Goal: Information Seeking & Learning: Learn about a topic

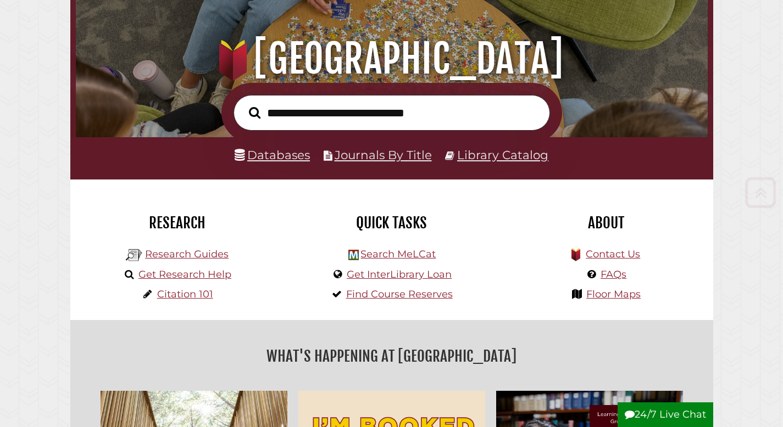
scroll to position [103, 0]
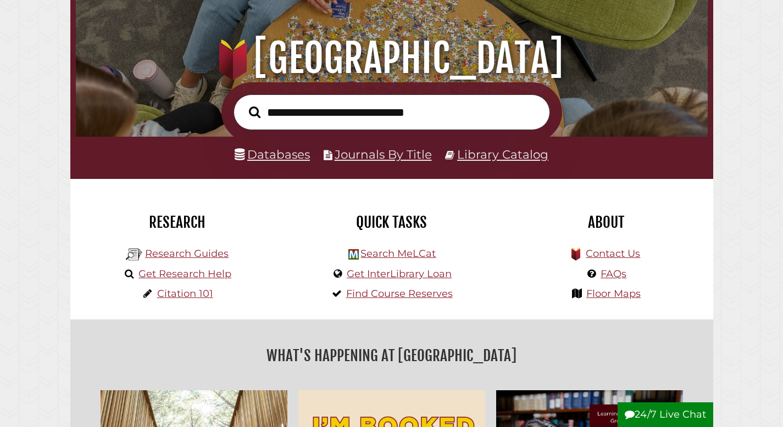
click at [297, 165] on li "Databases" at bounding box center [272, 154] width 75 height 21
click at [296, 161] on link "Databases" at bounding box center [272, 154] width 75 height 14
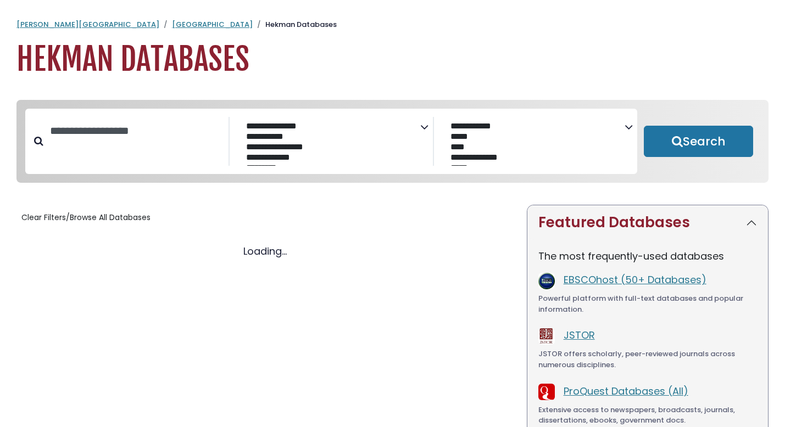
select select "Database Subject Filter"
select select "Database Vendors Filter"
select select "Database Subject Filter"
select select "Database Vendors Filter"
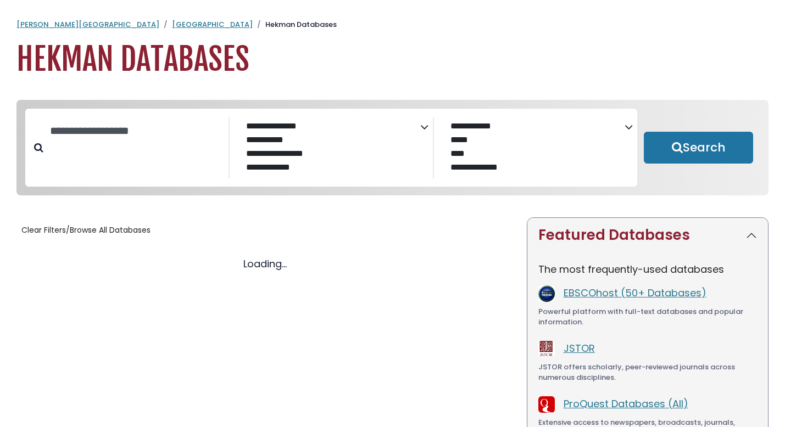
select select "Database Subject Filter"
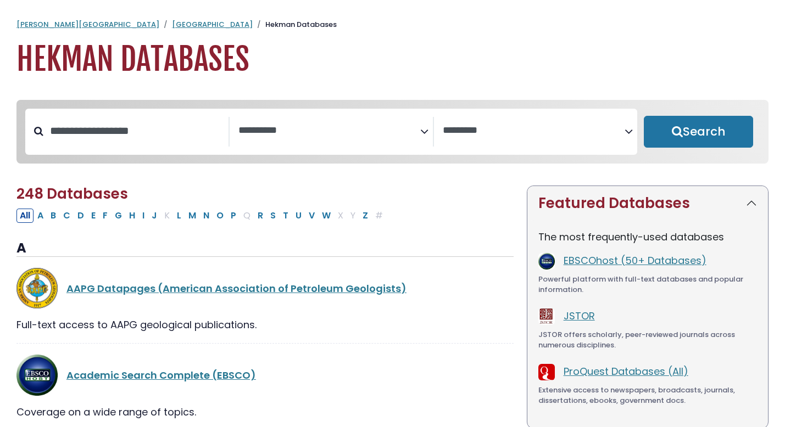
click at [564, 135] on textarea "Search" at bounding box center [534, 131] width 182 height 12
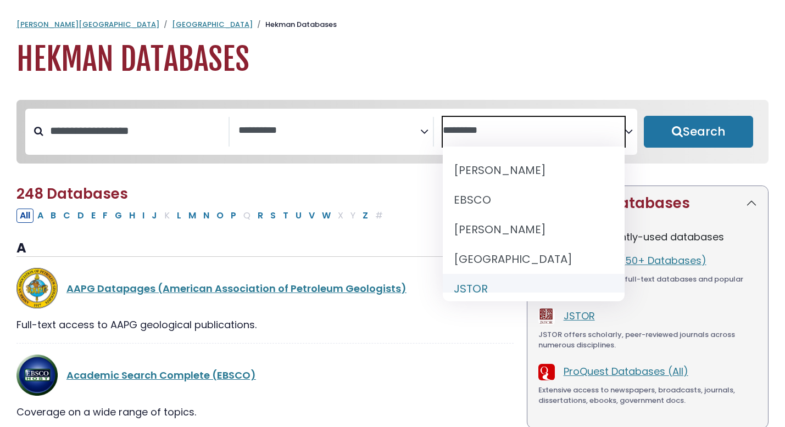
select select "******"
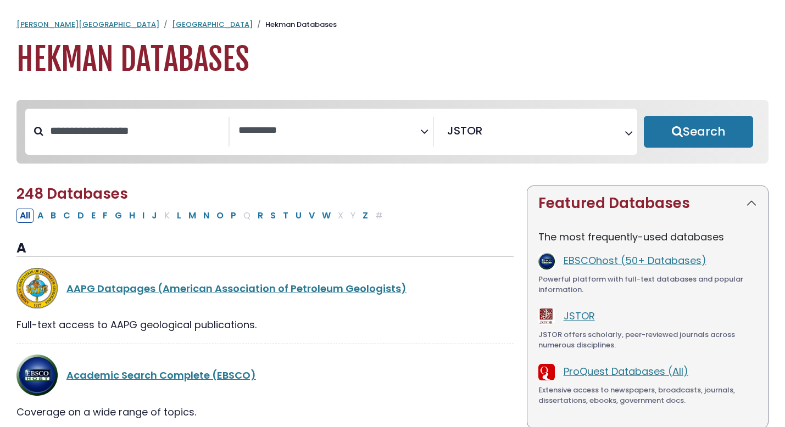
click at [672, 151] on div "Clear Filters Search" at bounding box center [698, 132] width 122 height 46
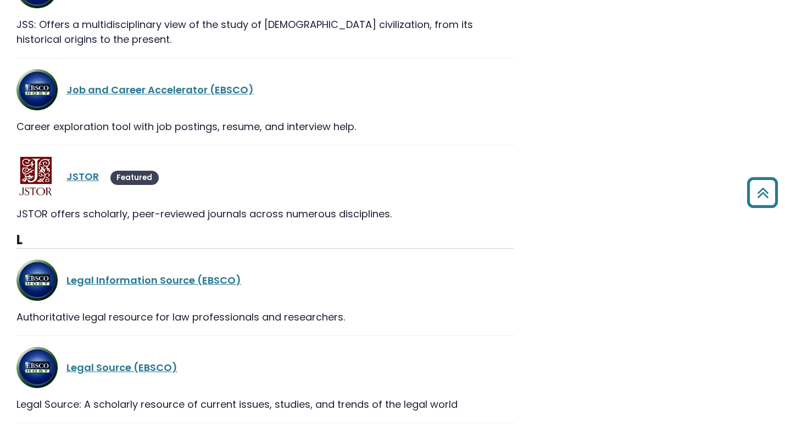
scroll to position [12924, 0]
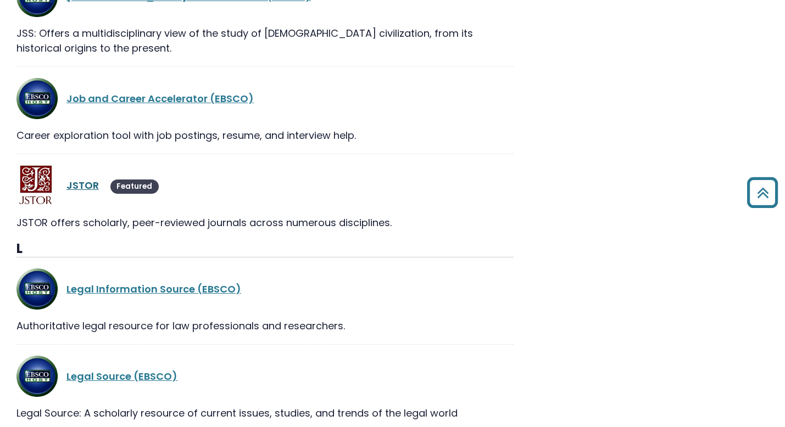
click at [84, 179] on link "JSTOR" at bounding box center [82, 186] width 32 height 14
click at [88, 179] on link "JSTOR" at bounding box center [82, 186] width 32 height 14
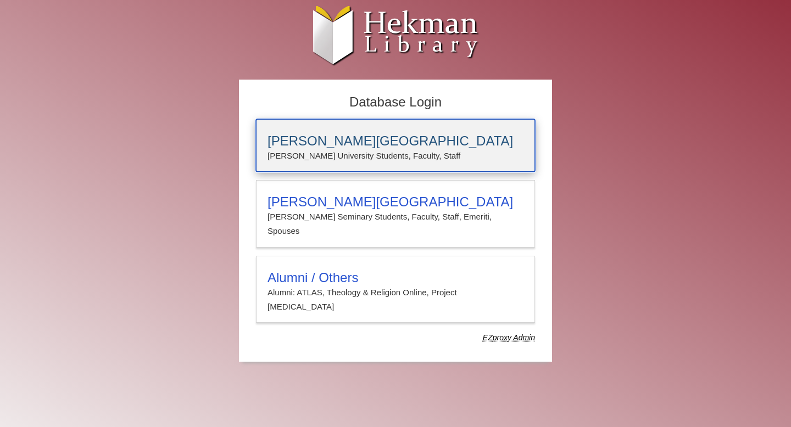
click at [298, 158] on p "Calvin University Students, Faculty, Staff" at bounding box center [396, 156] width 256 height 14
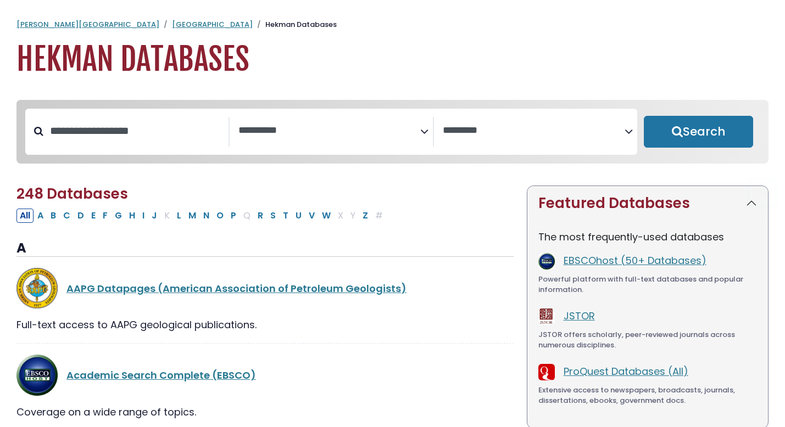
select select "Database Subject Filter"
select select "Database Vendors Filter"
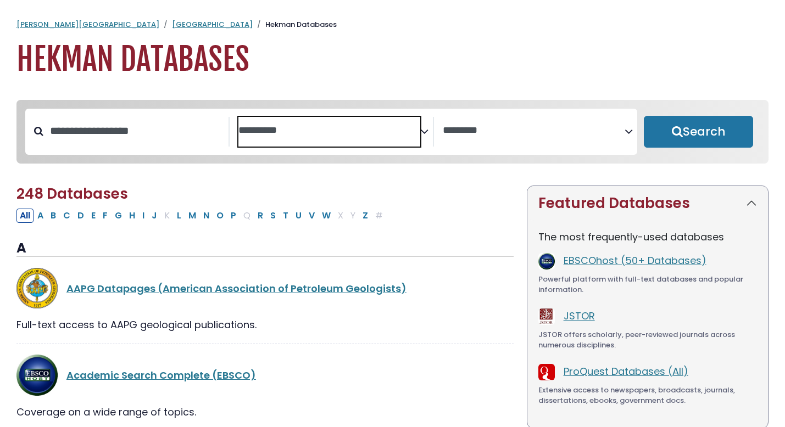
click at [311, 129] on textarea "Search" at bounding box center [329, 131] width 182 height 12
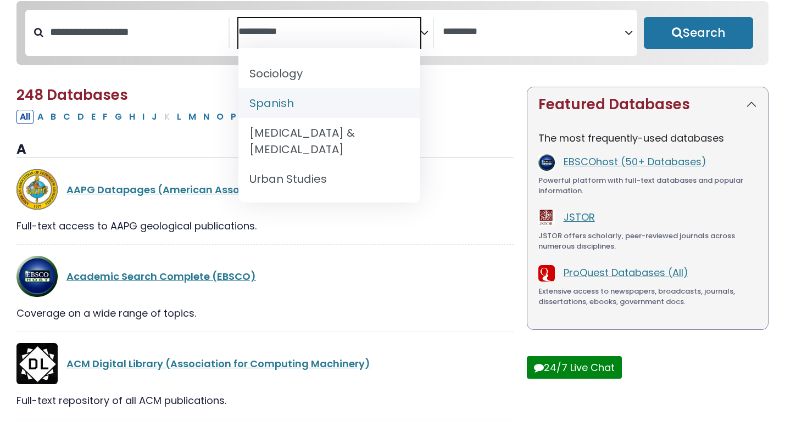
scroll to position [96, 0]
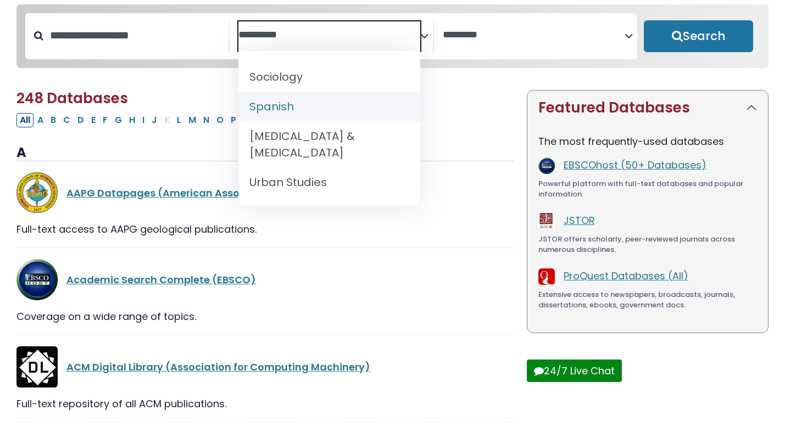
select select "*****"
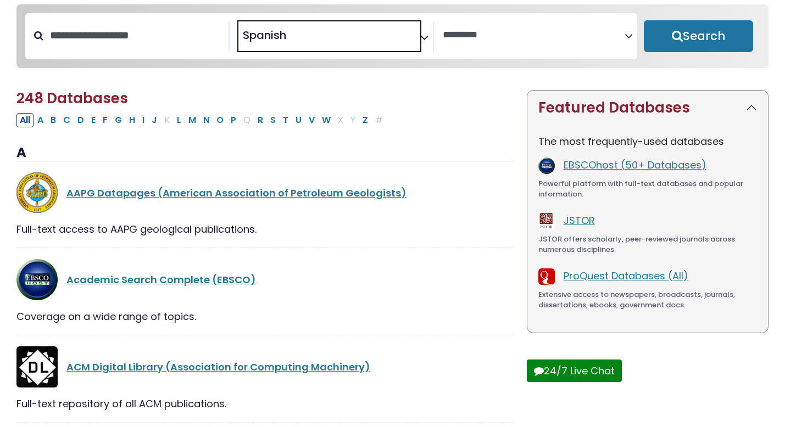
click at [534, 37] on textarea "Search" at bounding box center [534, 36] width 182 height 12
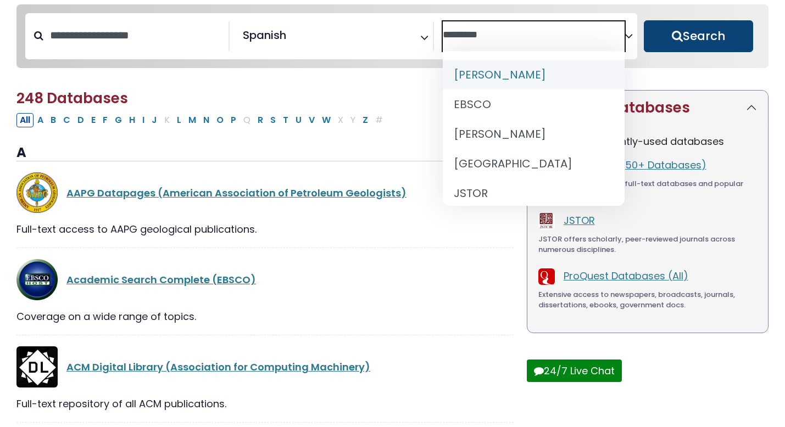
click at [671, 37] on button "Search" at bounding box center [698, 36] width 109 height 32
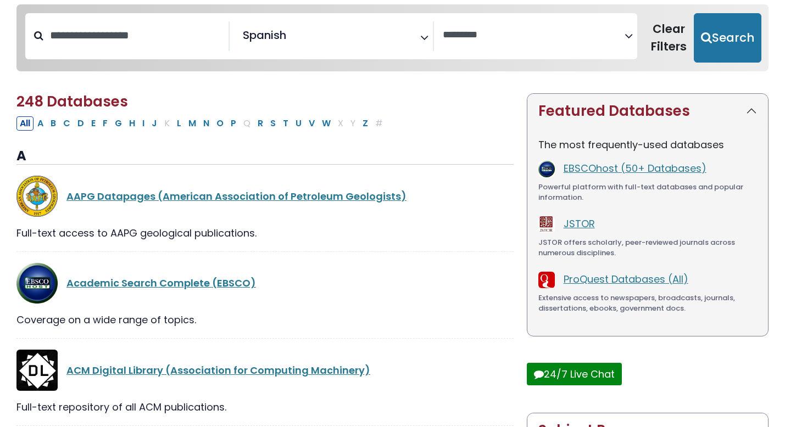
select select "Database Vendors Filter"
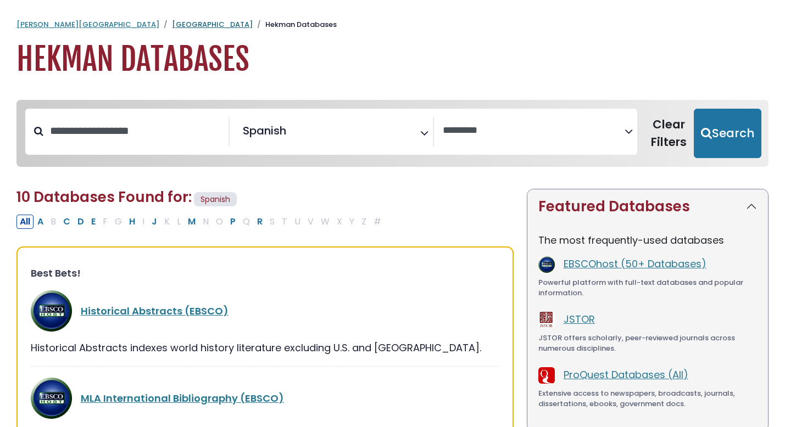
click at [172, 23] on link "[GEOGRAPHIC_DATA]" at bounding box center [212, 24] width 81 height 10
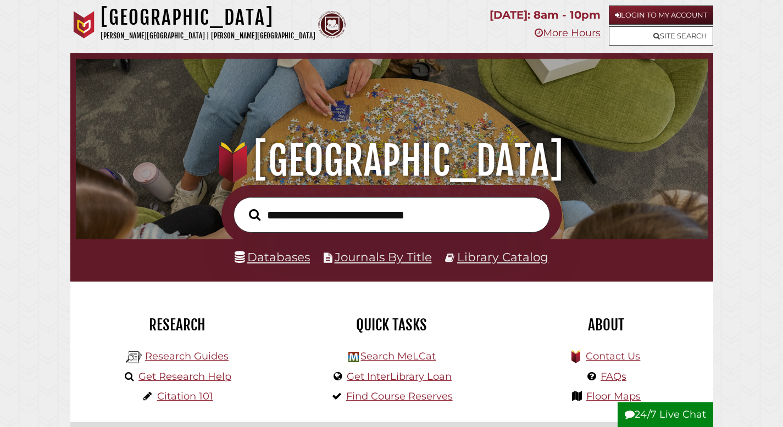
scroll to position [209, 626]
click at [637, 19] on link "Login to My Account" at bounding box center [661, 14] width 104 height 19
